Goal: Navigation & Orientation: Find specific page/section

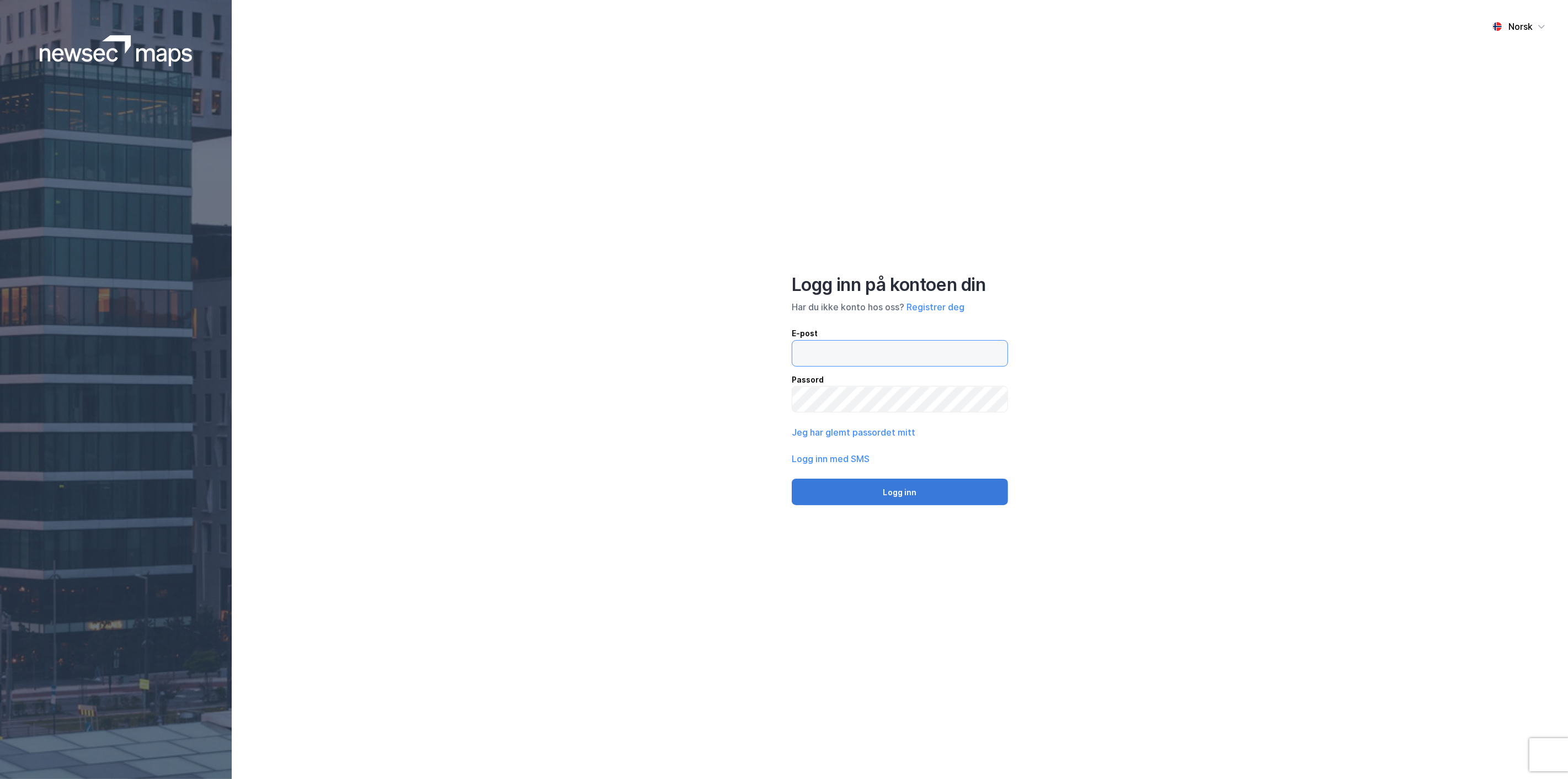
type input "[EMAIL_ADDRESS][MEDICAL_DATA][DOMAIN_NAME]"
click at [901, 493] on button "Logg inn" at bounding box center [899, 491] width 216 height 26
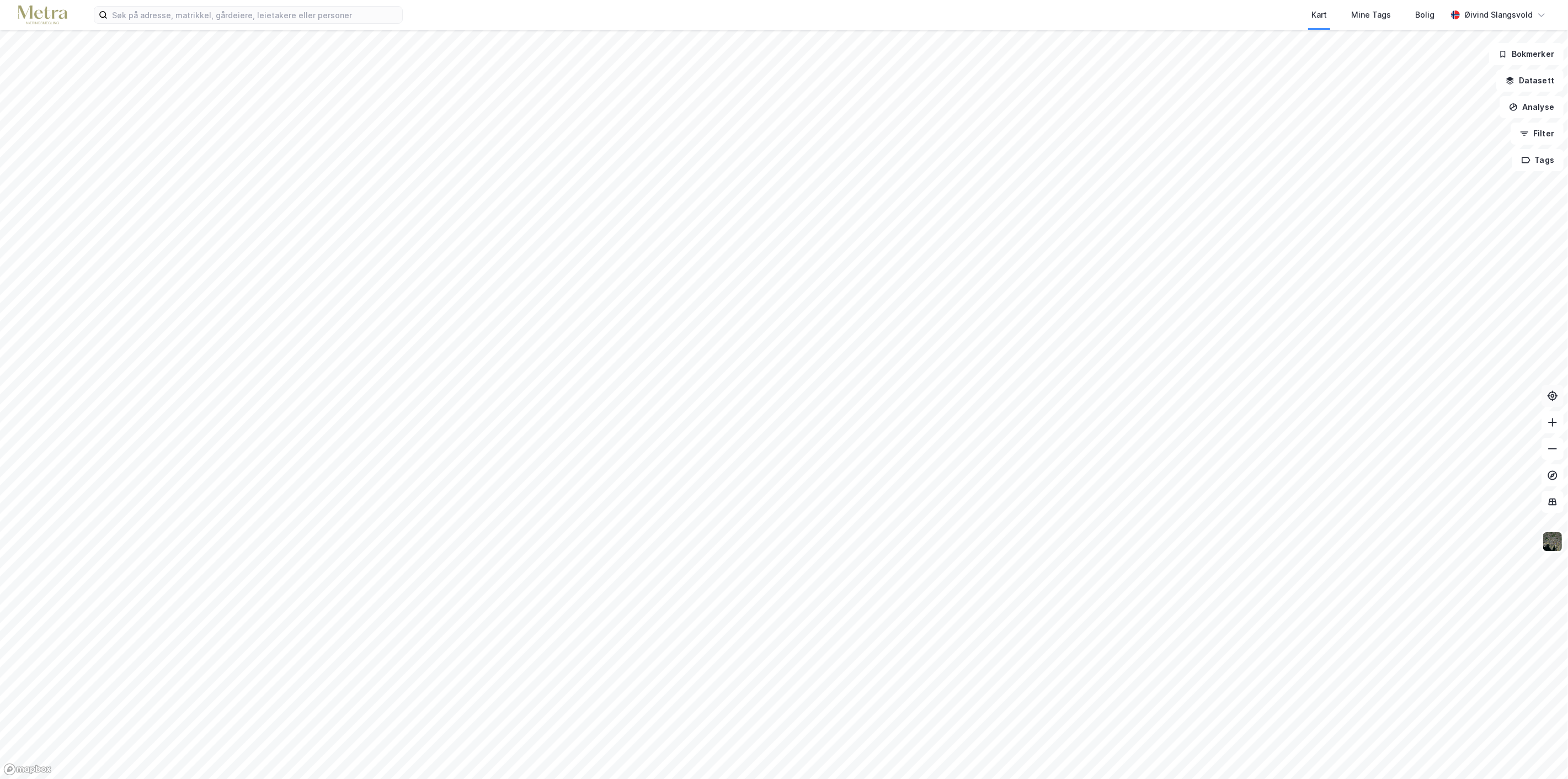
click at [1552, 393] on icon at bounding box center [1553, 392] width 1 height 3
click at [1545, 80] on button "Datasett" at bounding box center [1530, 80] width 67 height 22
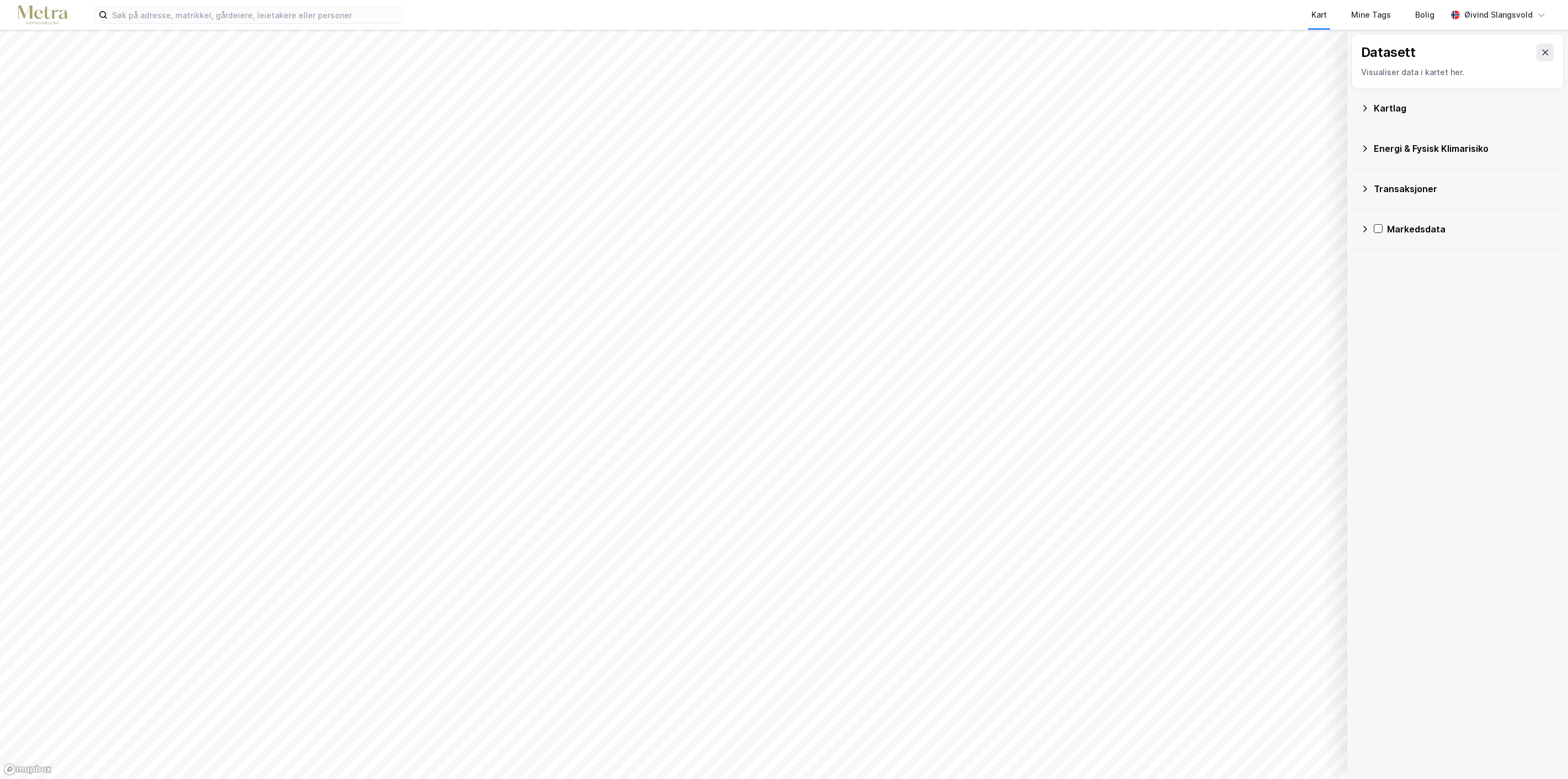
click at [1365, 228] on icon at bounding box center [1365, 229] width 9 height 9
click at [1392, 281] on icon at bounding box center [1392, 281] width 8 height 8
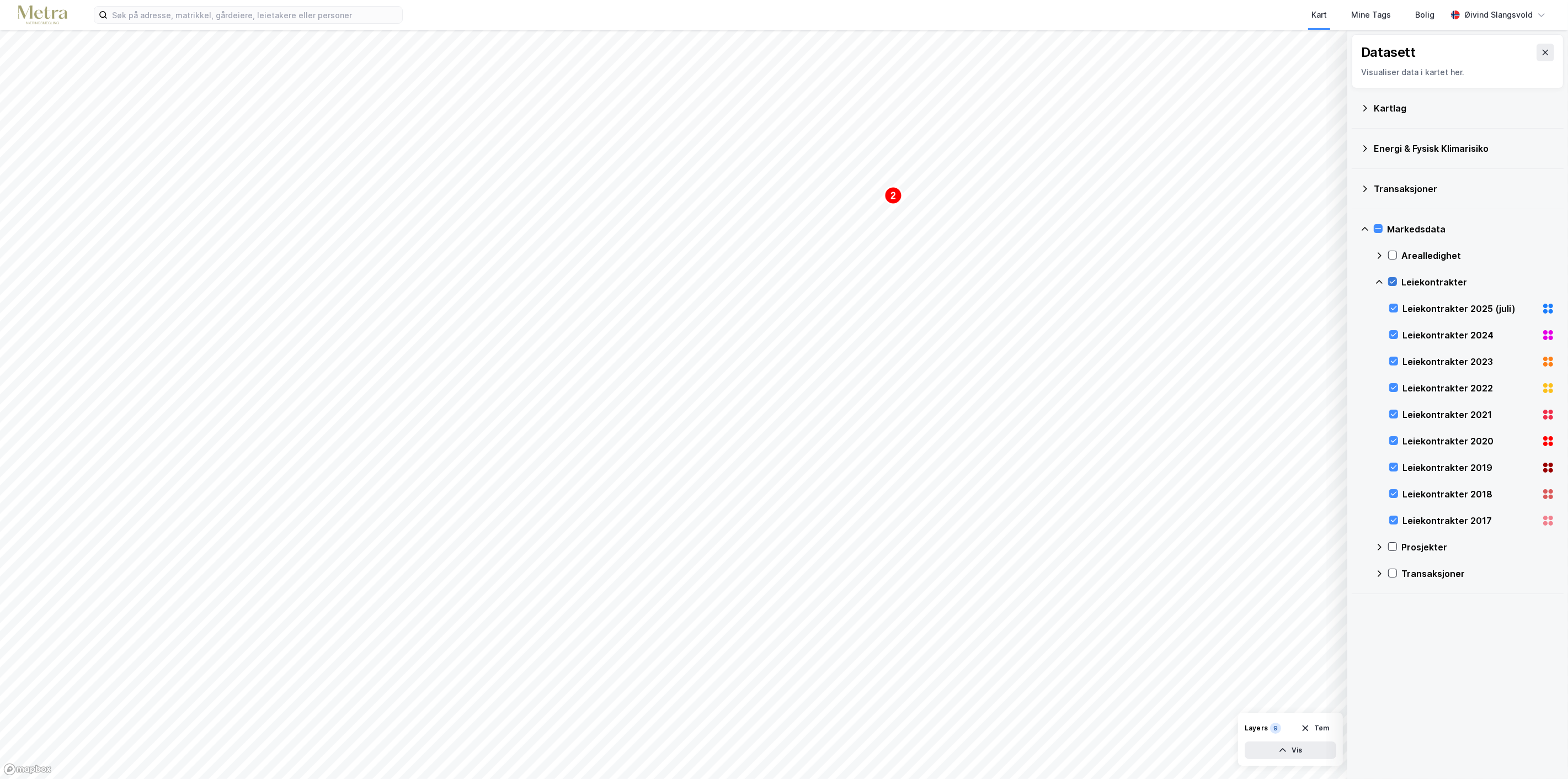
click at [1393, 278] on icon at bounding box center [1392, 281] width 8 height 8
click at [1393, 306] on icon at bounding box center [1393, 308] width 8 height 8
click at [1395, 333] on icon at bounding box center [1393, 334] width 8 height 8
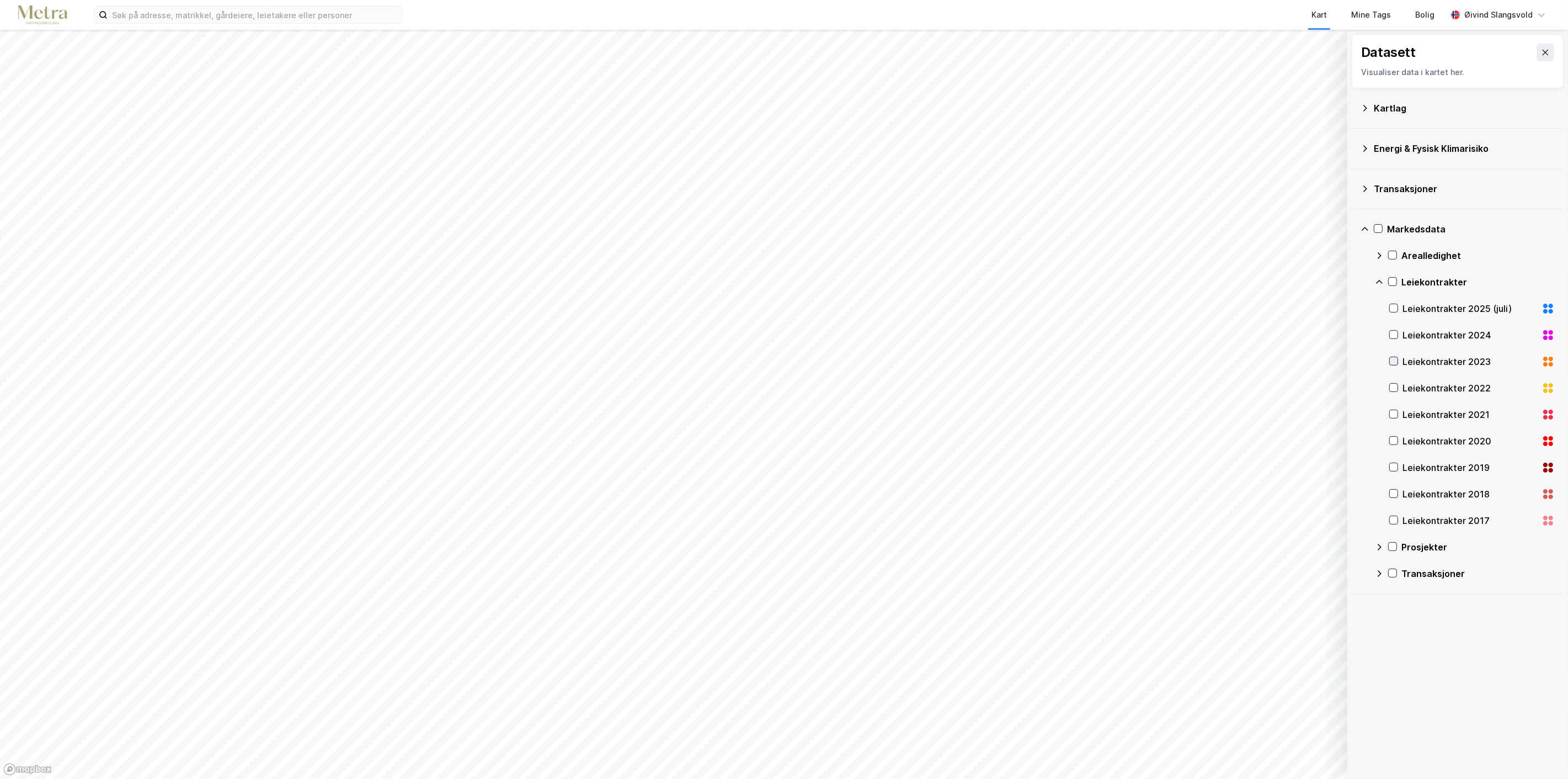
click at [1392, 362] on icon at bounding box center [1394, 361] width 6 height 4
click at [1392, 361] on icon at bounding box center [1393, 361] width 8 height 8
click at [1395, 387] on icon at bounding box center [1394, 387] width 6 height 4
click at [1394, 412] on icon at bounding box center [1393, 413] width 8 height 8
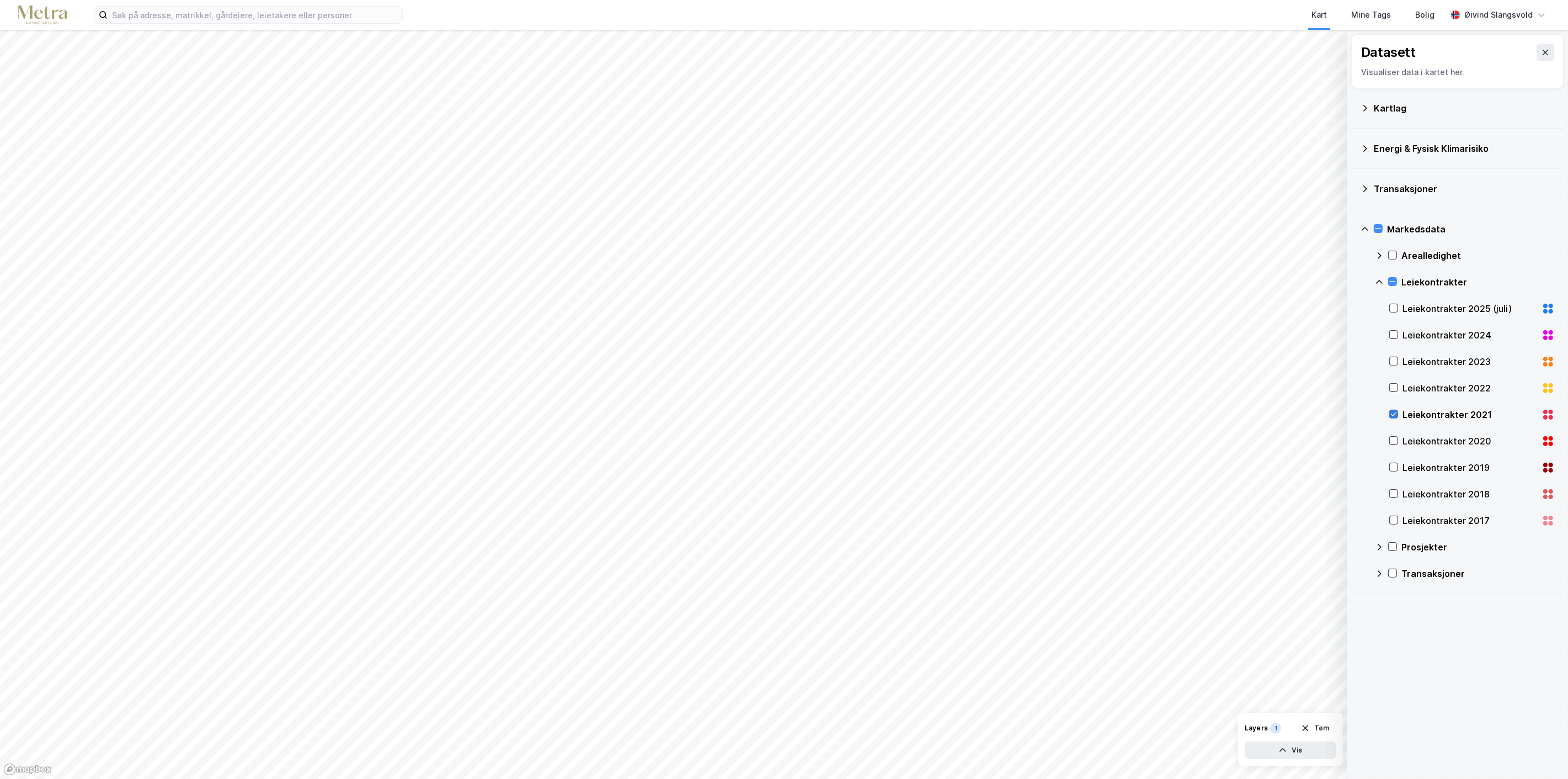
click at [1394, 412] on icon at bounding box center [1393, 413] width 8 height 8
click at [1395, 439] on icon at bounding box center [1393, 441] width 8 height 8
click at [1395, 438] on icon at bounding box center [1393, 441] width 8 height 8
click at [1392, 467] on icon at bounding box center [1393, 467] width 8 height 8
drag, startPoint x: 1396, startPoint y: 466, endPoint x: 1396, endPoint y: 478, distance: 12.0
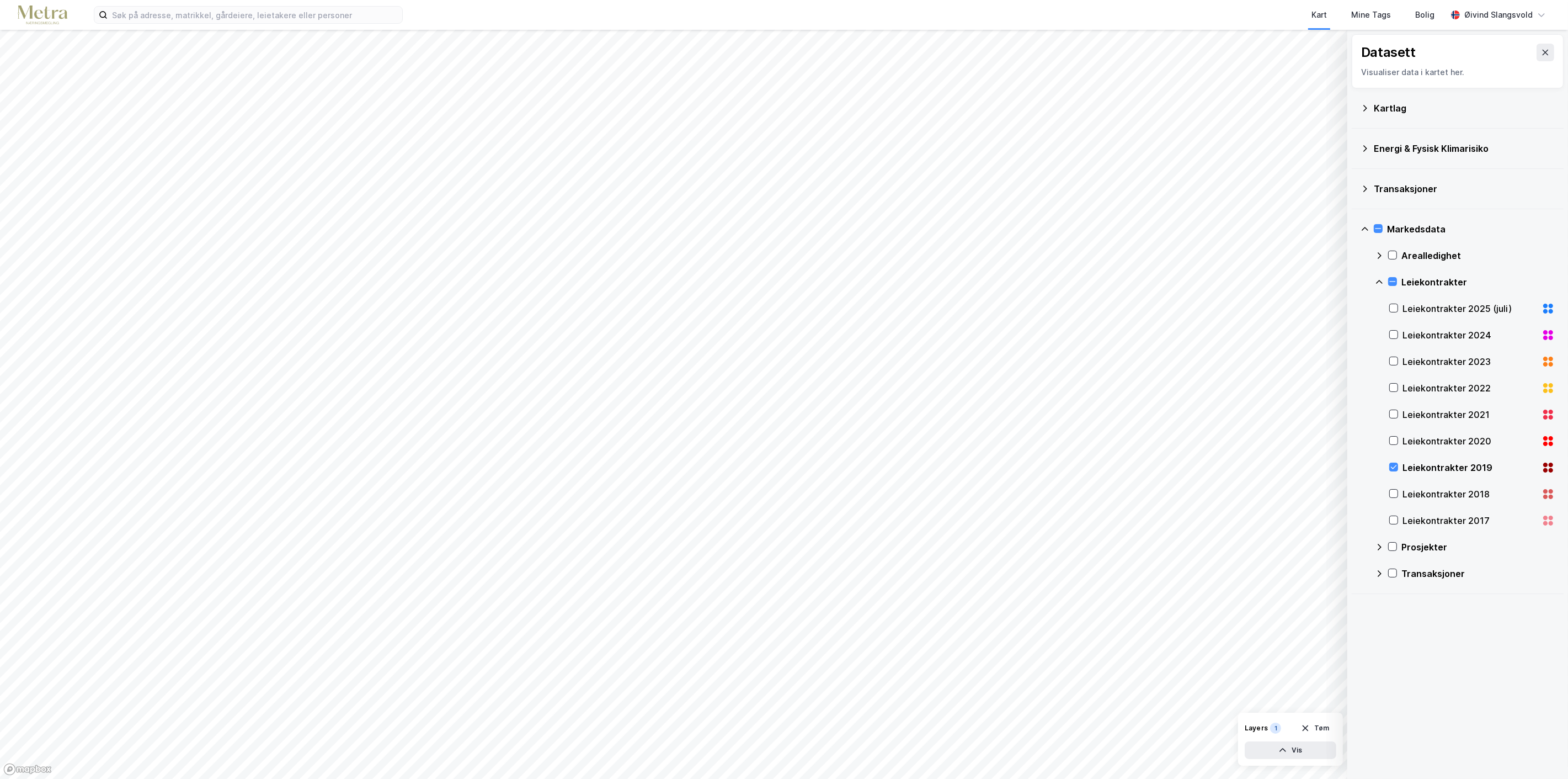
click at [1396, 466] on icon at bounding box center [1393, 467] width 8 height 8
click at [1397, 495] on icon at bounding box center [1393, 493] width 8 height 8
click at [1392, 493] on icon at bounding box center [1393, 493] width 8 height 8
click at [1395, 522] on icon at bounding box center [1393, 520] width 8 height 8
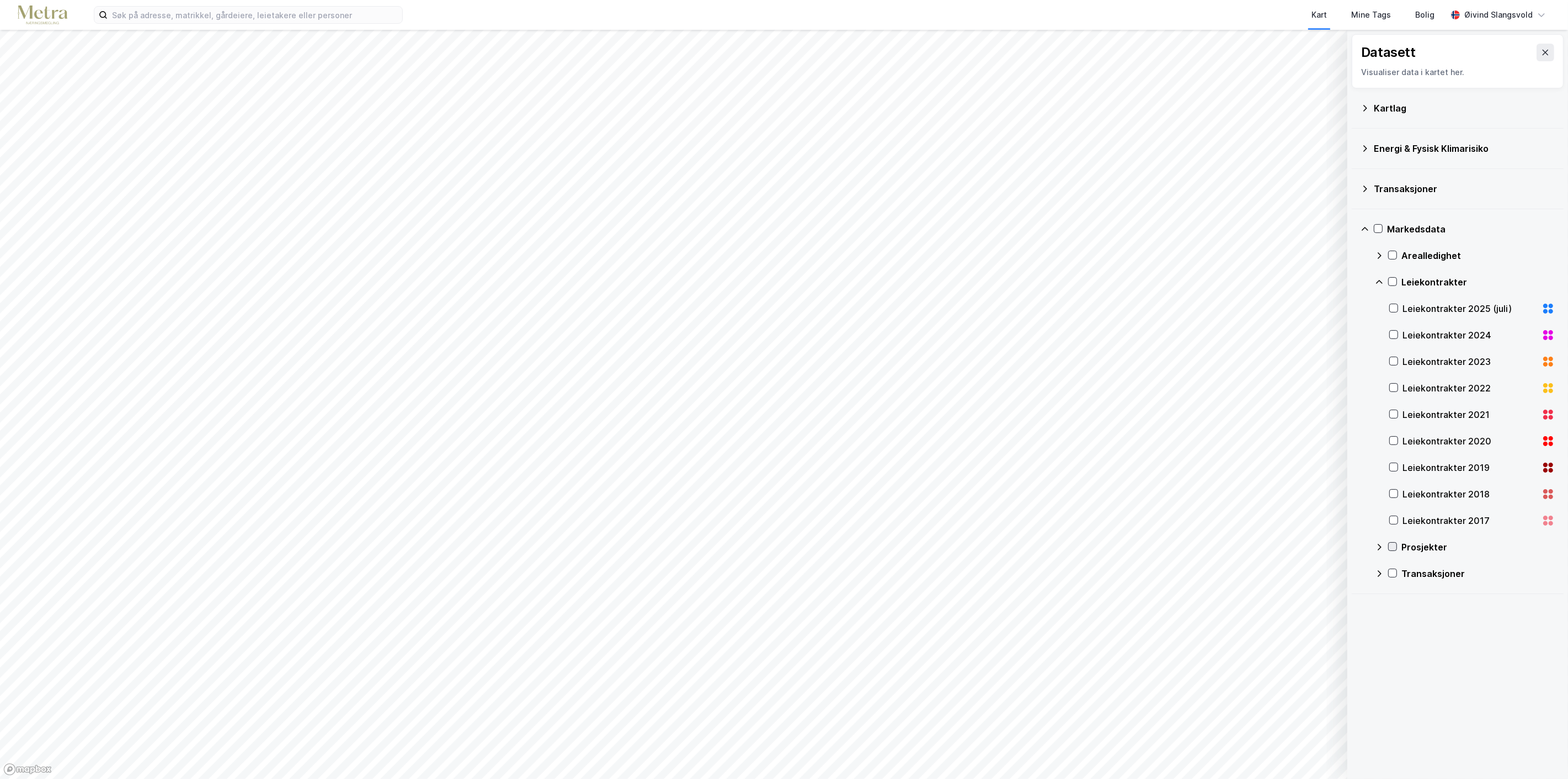
click at [1392, 546] on icon at bounding box center [1392, 546] width 8 height 8
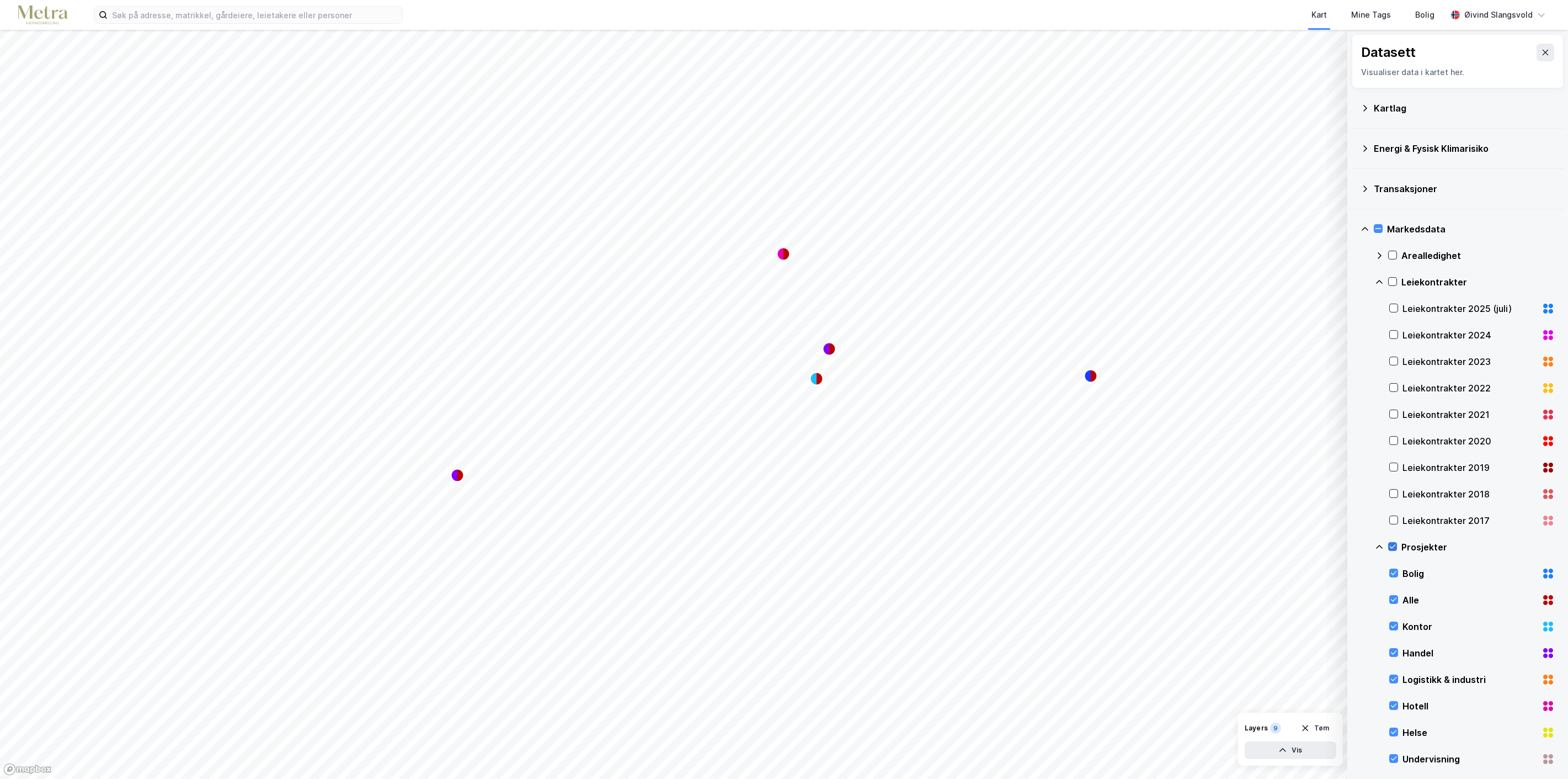
click at [1392, 546] on icon at bounding box center [1392, 546] width 8 height 8
click at [1392, 625] on icon at bounding box center [1393, 625] width 8 height 8
click at [1392, 624] on icon at bounding box center [1393, 625] width 8 height 8
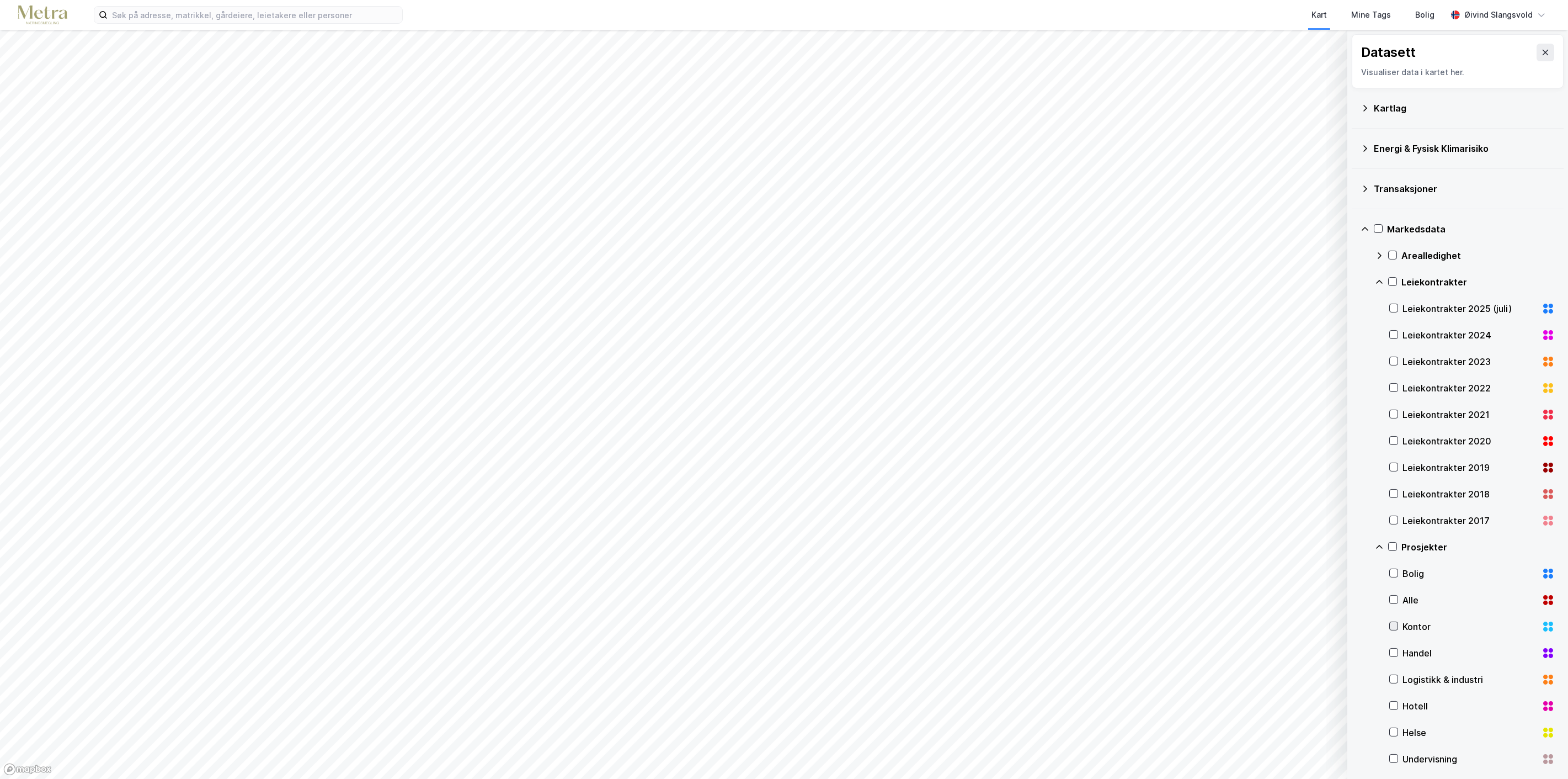
click at [1392, 624] on icon at bounding box center [1393, 625] width 8 height 8
